Goal: Task Accomplishment & Management: Manage account settings

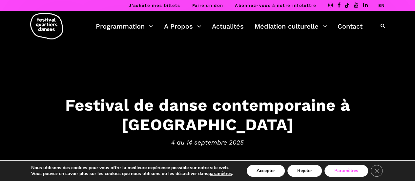
click at [336, 171] on button "Paramètres" at bounding box center [346, 171] width 44 height 12
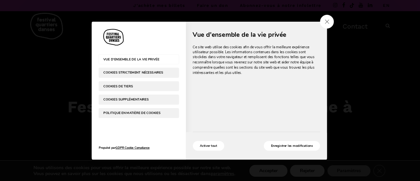
click at [148, 73] on span "Cookies strictement nécessaires" at bounding box center [133, 73] width 61 height 4
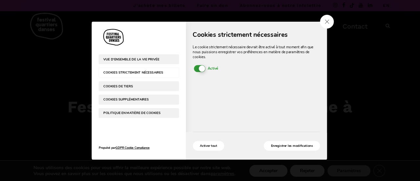
click at [152, 88] on button "Cookies de tiers" at bounding box center [139, 86] width 80 height 10
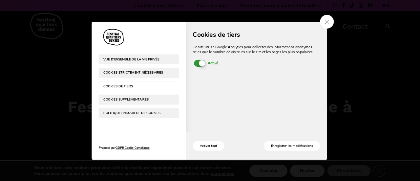
click at [201, 63] on span "Activé Désactivé" at bounding box center [199, 63] width 11 height 7
click at [0, 0] on input "Enable or Disable Cookies Activé Désactivé" at bounding box center [0, 0] width 0 height 0
click at [165, 95] on button "Cookies supplémentaires" at bounding box center [139, 99] width 80 height 10
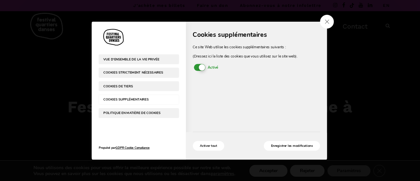
click at [196, 68] on span "Activé Désactivé" at bounding box center [199, 67] width 11 height 7
click at [0, 0] on input "Enable or Disable Cookies Activé Désactivé" at bounding box center [0, 0] width 0 height 0
click at [146, 113] on span "Politique en matière de cookies" at bounding box center [133, 113] width 61 height 4
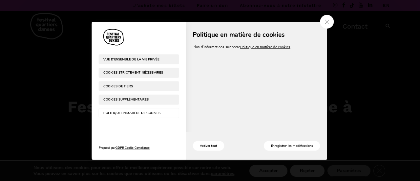
click at [126, 59] on span "Vue d'ensemble de la vie privée" at bounding box center [133, 59] width 61 height 4
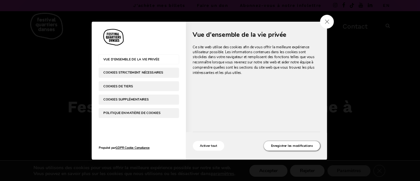
click at [303, 144] on button "Enregistrer les modifications" at bounding box center [292, 146] width 56 height 10
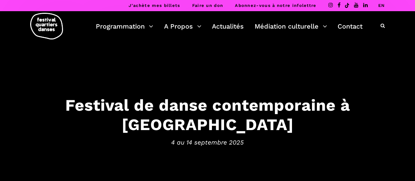
scroll to position [109, 0]
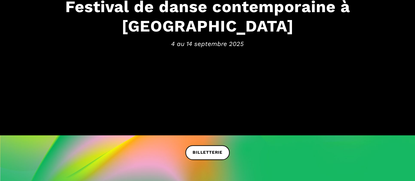
scroll to position [109, 0]
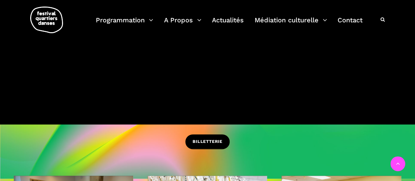
click at [215, 140] on span "BILLETTERIE" at bounding box center [208, 141] width 30 height 7
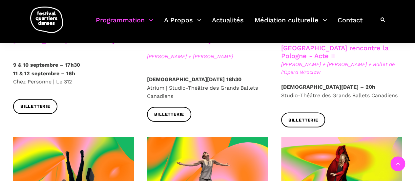
scroll to position [601, 0]
